Goal: Information Seeking & Learning: Learn about a topic

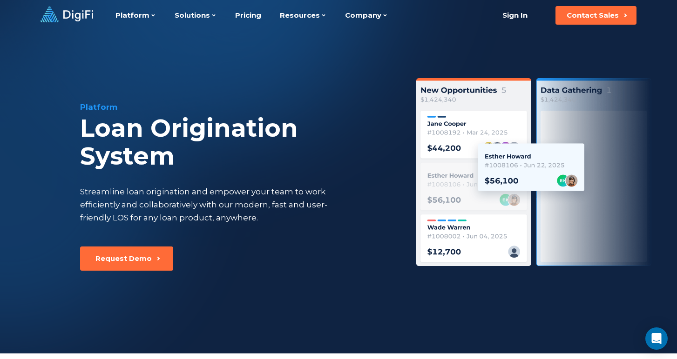
click at [333, 242] on div "Platform Loan Origination System Streamline loan origination and empower your t…" at bounding box center [236, 173] width 313 height 145
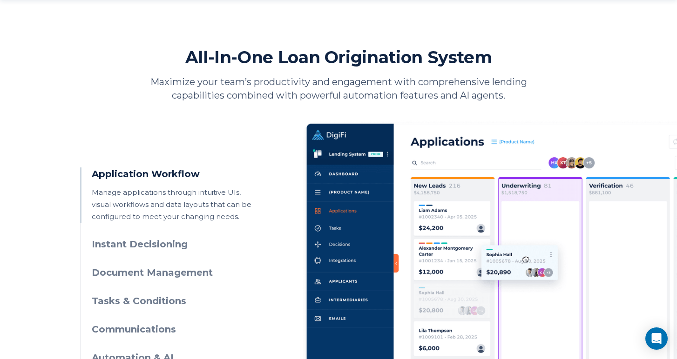
scroll to position [373, 0]
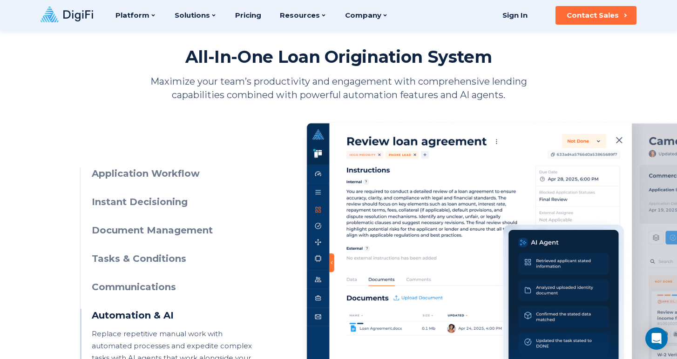
click at [149, 285] on h3 "Communications" at bounding box center [176, 287] width 169 height 13
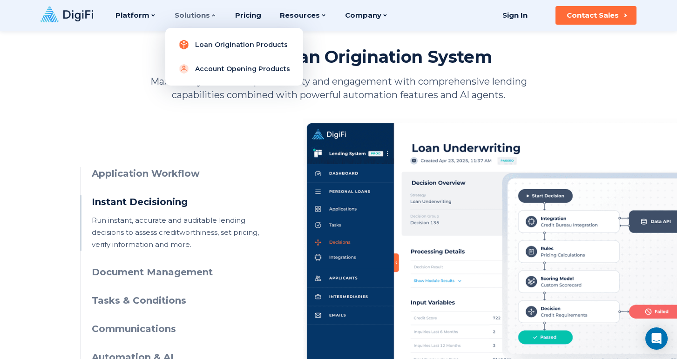
click at [219, 47] on link "Loan Origination Products" at bounding box center [234, 44] width 123 height 19
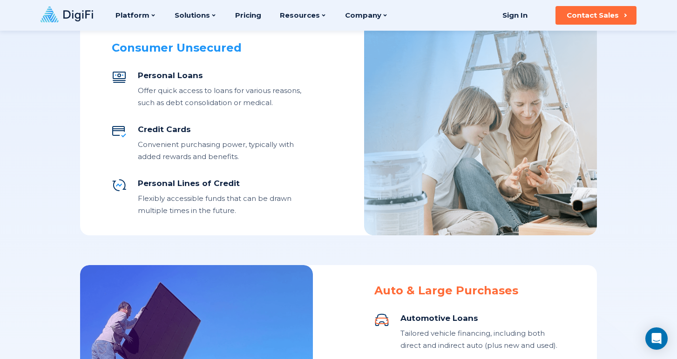
click at [175, 185] on div "Personal Lines of Credit" at bounding box center [220, 183] width 165 height 11
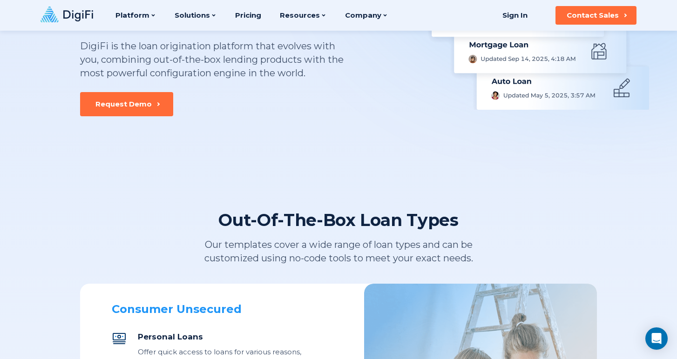
scroll to position [145, 0]
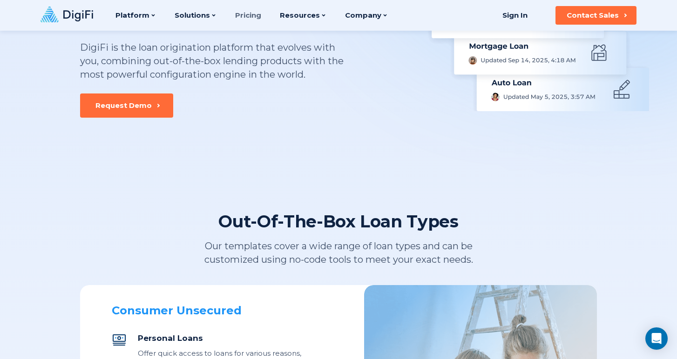
click at [246, 14] on link "Pricing" at bounding box center [248, 15] width 26 height 31
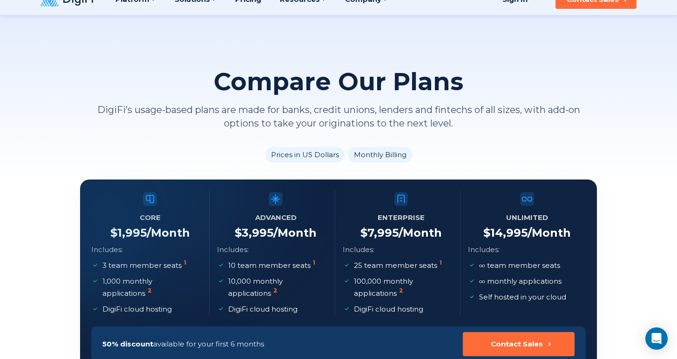
scroll to position [17, 0]
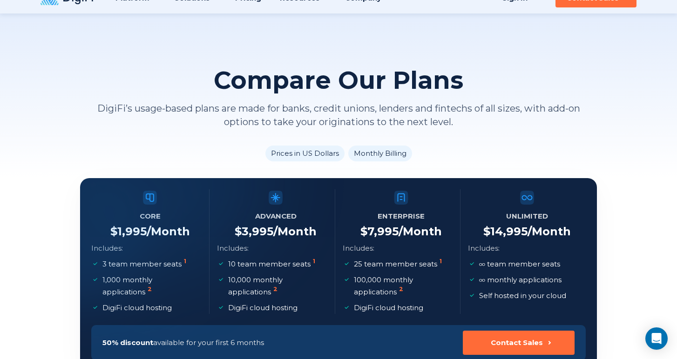
click at [314, 147] on li "Prices in US Dollars" at bounding box center [304, 154] width 79 height 16
click at [310, 151] on li "Prices in US Dollars" at bounding box center [304, 154] width 79 height 16
click at [365, 151] on li "Monthly Billing" at bounding box center [380, 154] width 64 height 16
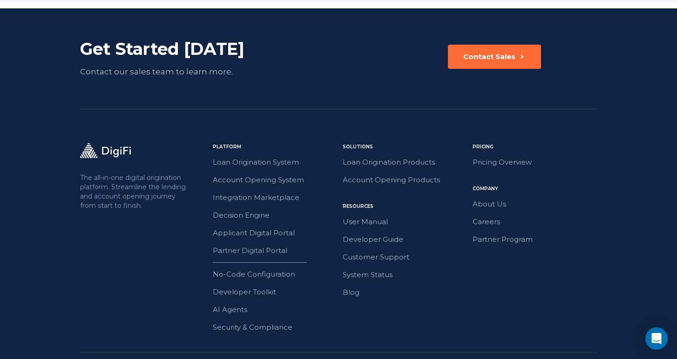
scroll to position [1365, 0]
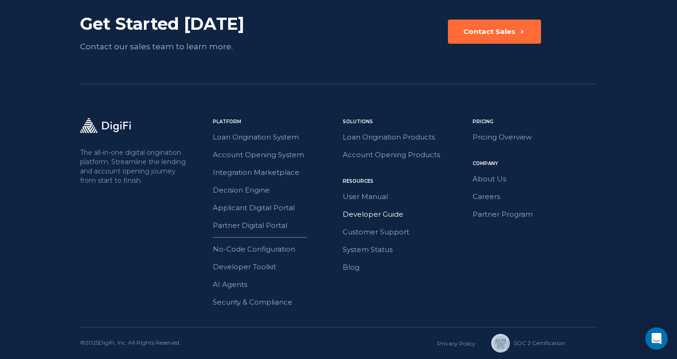
click at [363, 214] on link "Developer Guide" at bounding box center [404, 214] width 124 height 12
click at [288, 136] on link "Loan Origination System" at bounding box center [275, 137] width 124 height 12
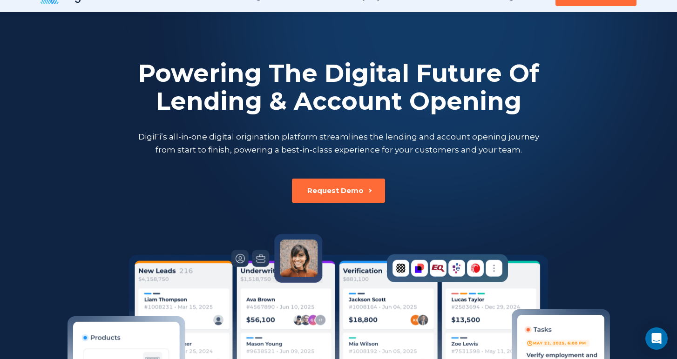
scroll to position [20, 0]
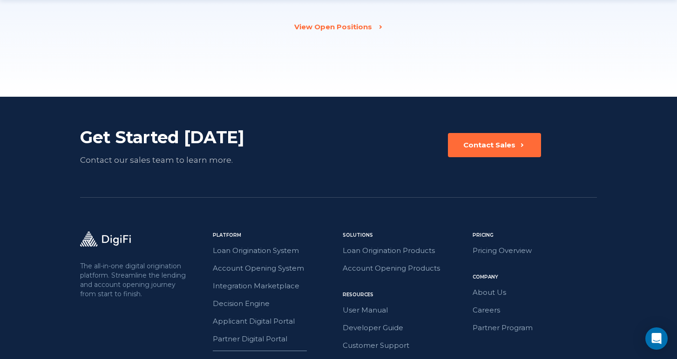
scroll to position [1404, 0]
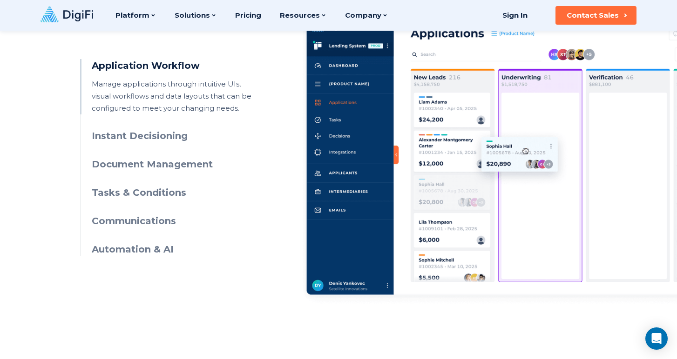
scroll to position [480, 0]
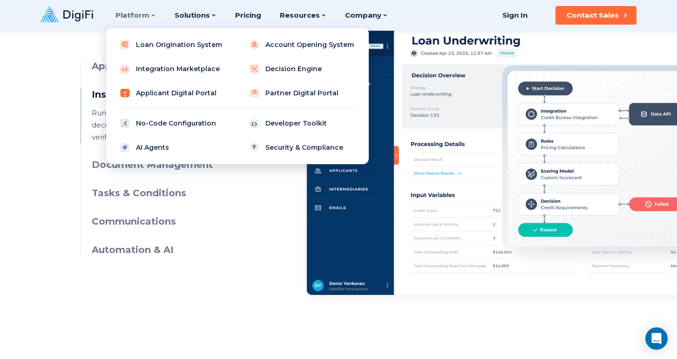
click at [181, 93] on link "Applicant Digital Portal" at bounding box center [173, 93] width 118 height 19
